Goal: Find specific page/section: Find specific page/section

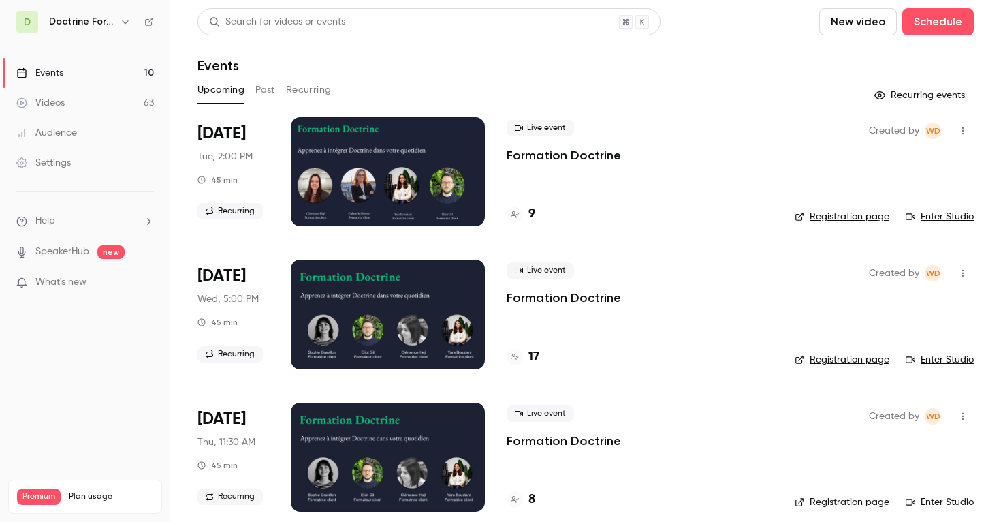
scroll to position [47, 0]
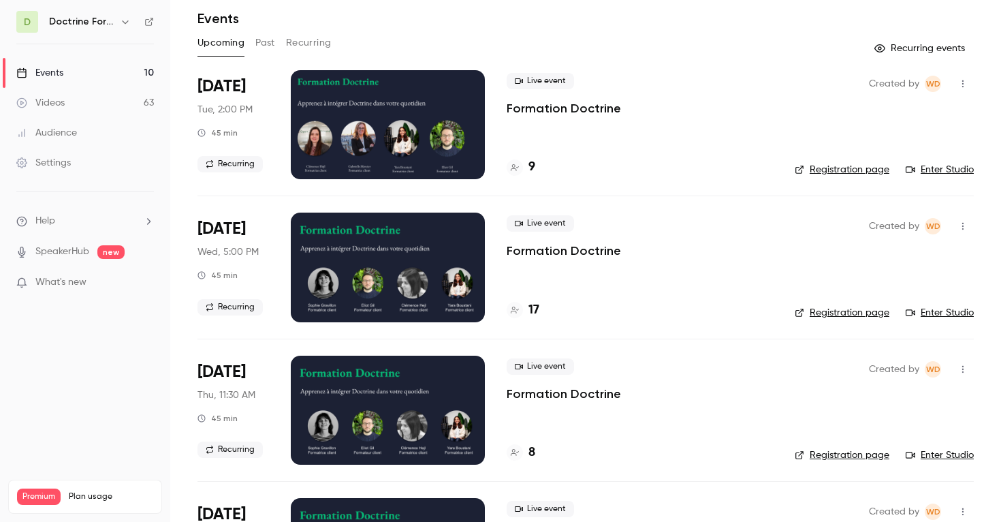
click at [860, 453] on link "Registration page" at bounding box center [842, 455] width 95 height 14
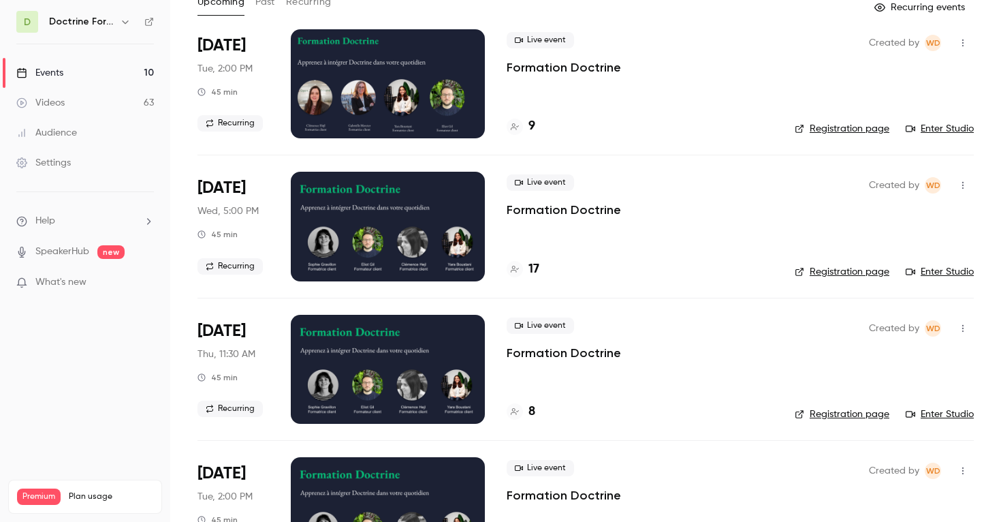
scroll to position [0, 0]
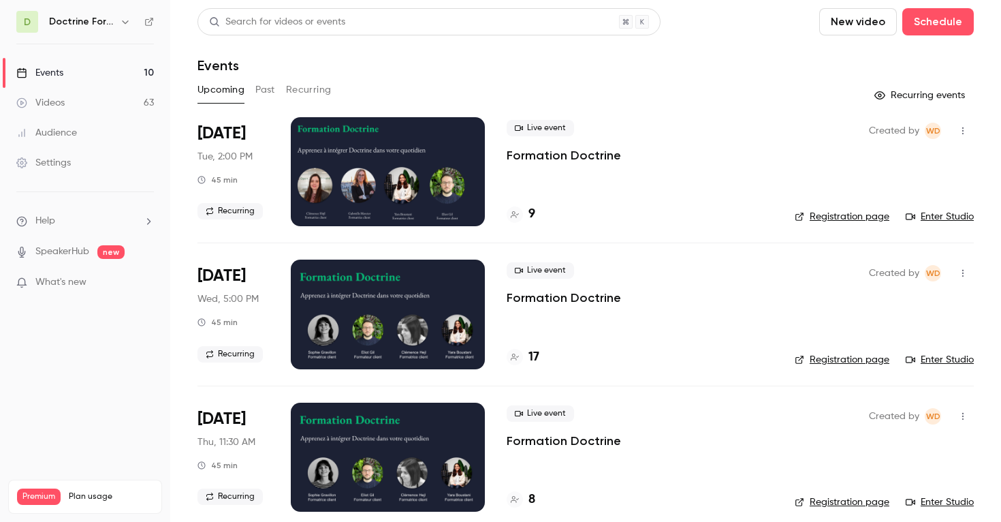
click at [310, 91] on button "Recurring" at bounding box center [309, 90] width 46 height 22
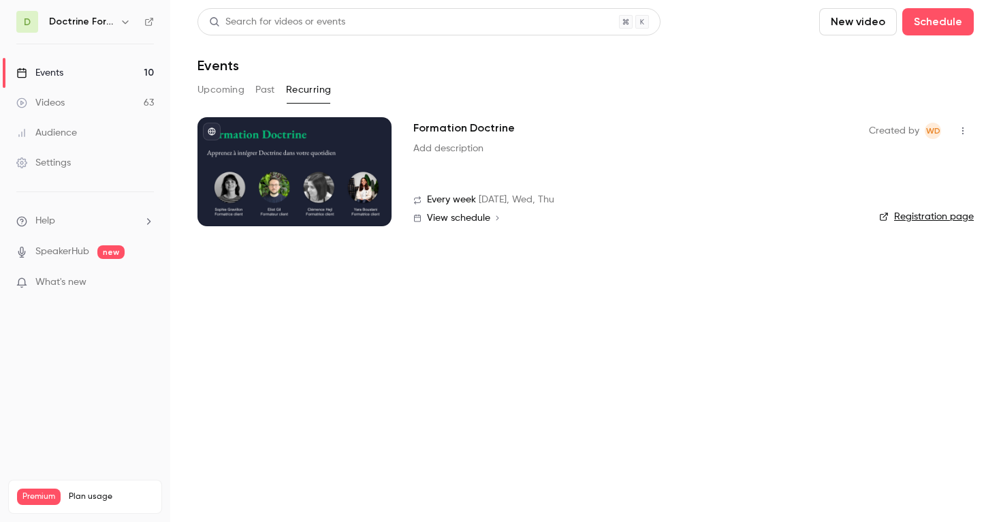
click at [948, 224] on div "Created by WD Registration page" at bounding box center [921, 171] width 105 height 109
click at [937, 216] on link "Registration page" at bounding box center [926, 217] width 95 height 14
click at [91, 29] on div "Doctrine Formation Corporate" at bounding box center [91, 22] width 84 height 16
click at [117, 25] on button "button" at bounding box center [125, 22] width 16 height 16
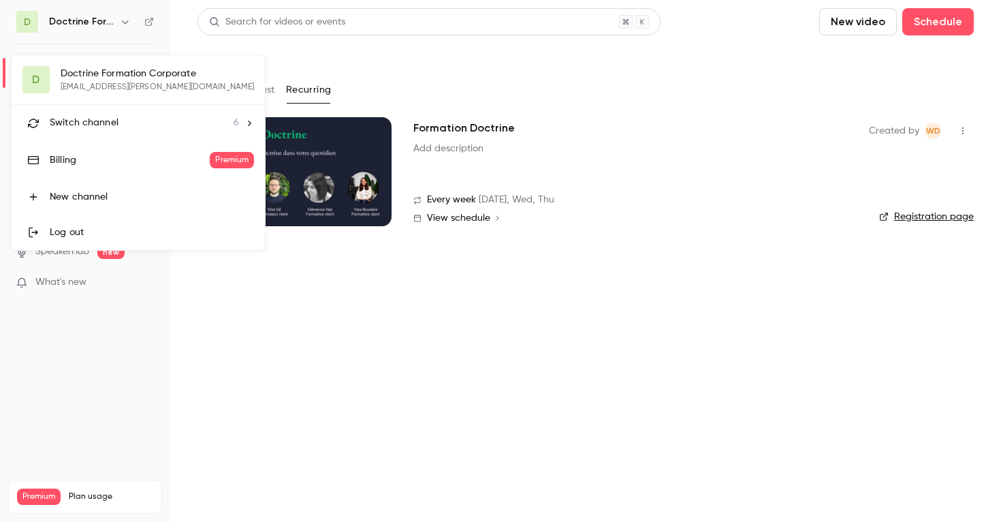
click at [122, 22] on div at bounding box center [500, 261] width 1001 height 522
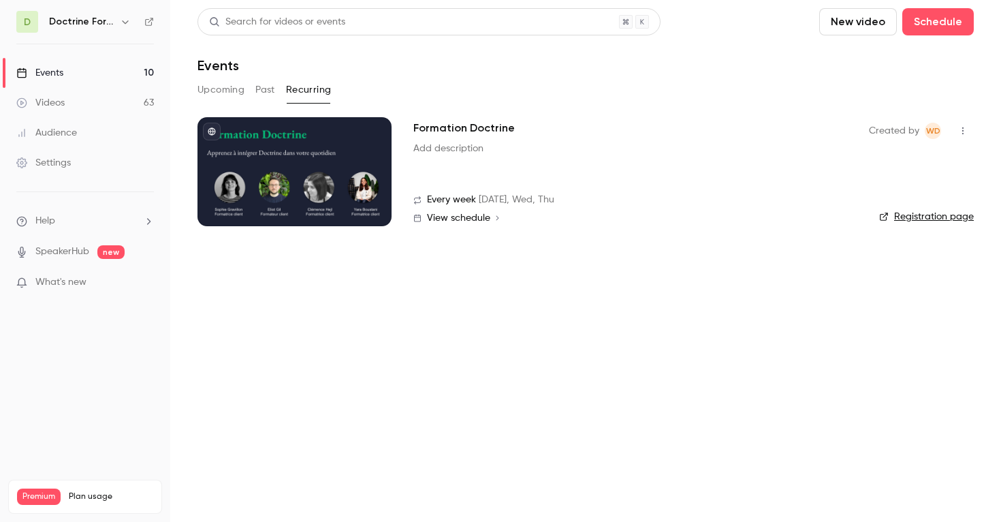
click at [122, 22] on icon "button" at bounding box center [125, 21] width 11 height 11
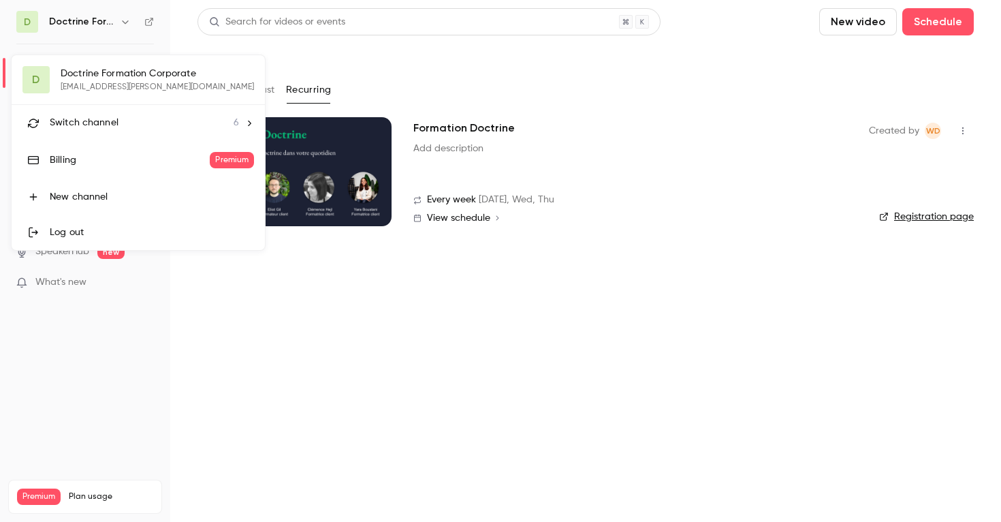
click at [123, 119] on div "Switch channel 6" at bounding box center [144, 123] width 189 height 14
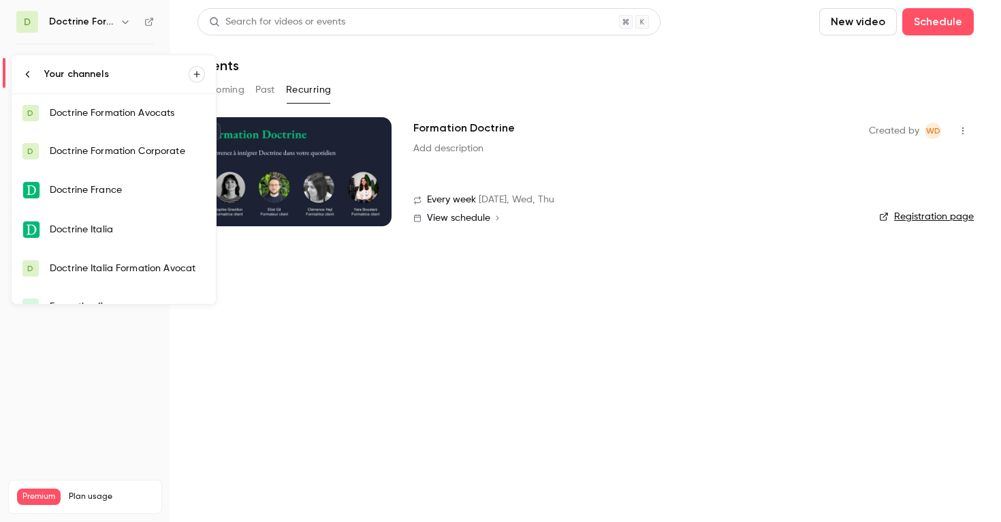
scroll to position [22, 0]
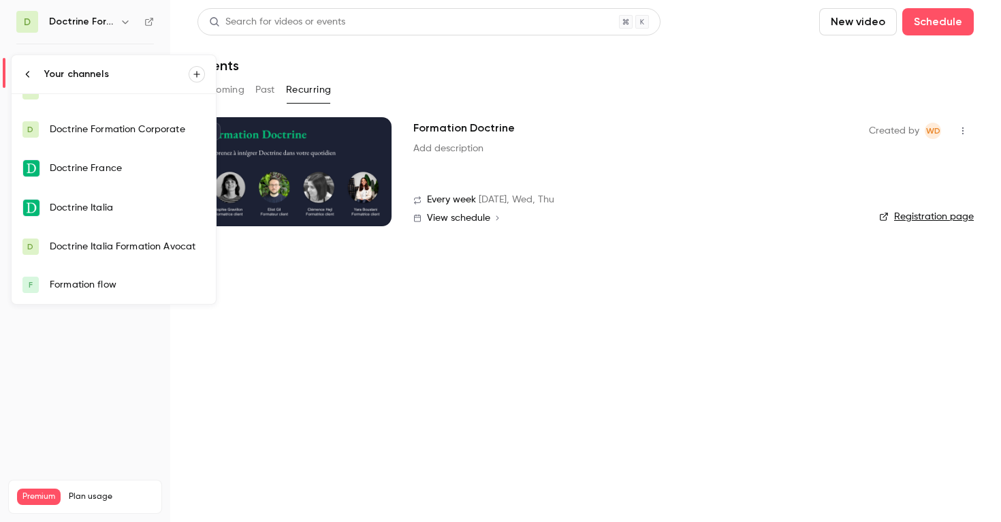
click at [125, 278] on div "Formation flow" at bounding box center [127, 285] width 155 height 14
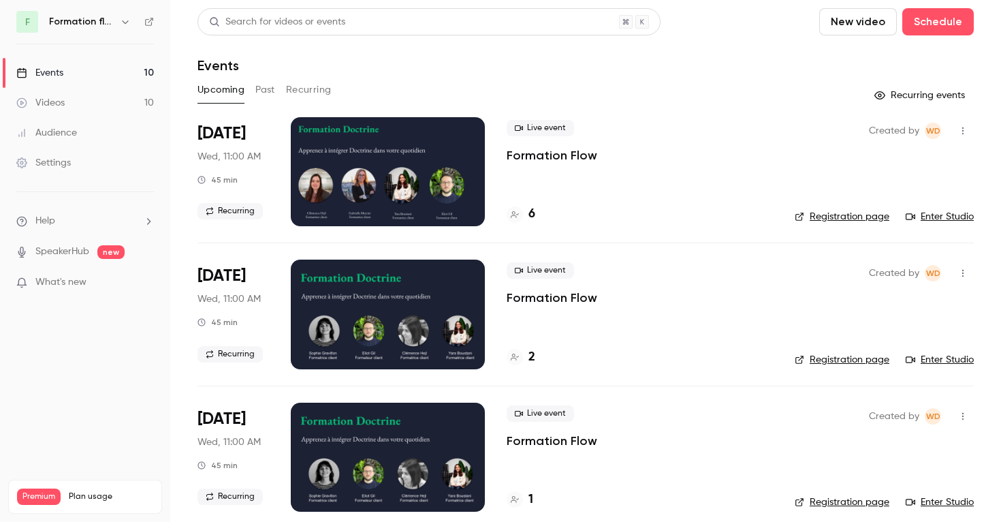
click at [316, 89] on button "Recurring" at bounding box center [309, 90] width 46 height 22
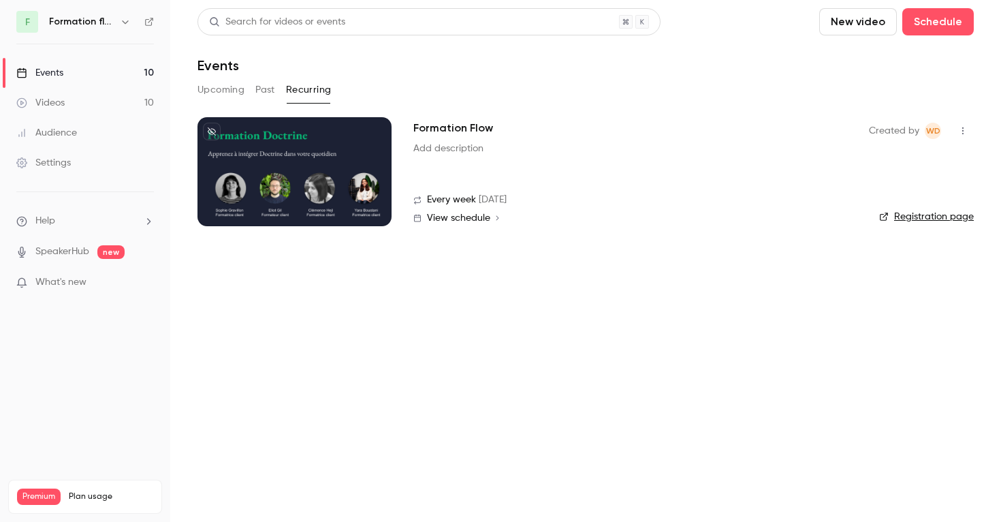
click at [906, 218] on link "Registration page" at bounding box center [926, 217] width 95 height 14
